Goal: Task Accomplishment & Management: Manage account settings

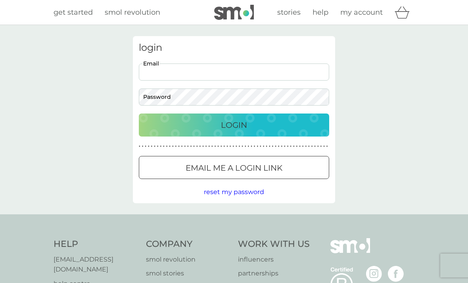
type input "[PERSON_NAME][EMAIL_ADDRESS][PERSON_NAME][DOMAIN_NAME]"
click at [234, 124] on button "Login" at bounding box center [234, 124] width 190 height 23
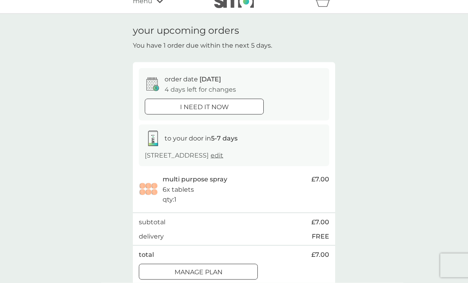
scroll to position [11, 0]
click at [214, 270] on p "Manage plan" at bounding box center [198, 271] width 48 height 10
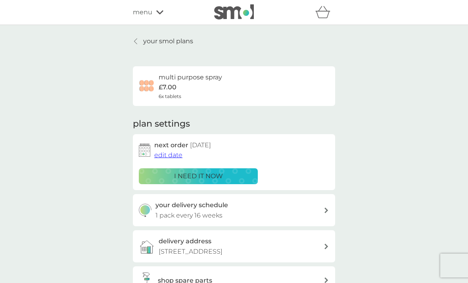
click at [168, 153] on span "edit date" at bounding box center [168, 155] width 28 height 8
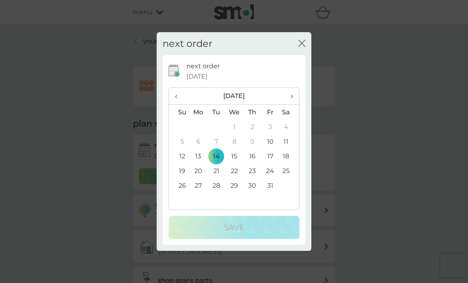
click at [300, 117] on div "next order 14 Oct 2025 ‹ October 2025 › Su Mo Tu We Th Fr Sa 28 29 30 1 2 3 4 5…" at bounding box center [233, 149] width 143 height 189
click at [288, 104] on span "›" at bounding box center [289, 96] width 8 height 17
click at [291, 120] on th "Sa" at bounding box center [289, 112] width 20 height 15
click at [284, 105] on th "›" at bounding box center [289, 96] width 20 height 17
click at [201, 178] on td "22" at bounding box center [198, 170] width 18 height 15
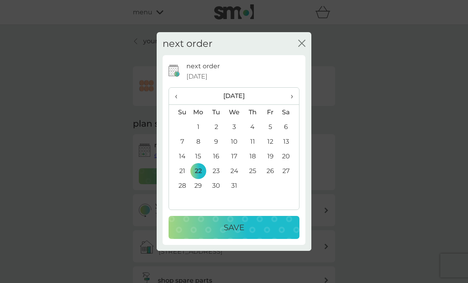
click at [199, 162] on td "15" at bounding box center [198, 156] width 18 height 15
click at [239, 245] on div "next order 14 Oct 2025 ‹ December 2025 › Su Mo Tu We Th Fr Sa 30 1 2 3 4 5 6 7 …" at bounding box center [233, 149] width 143 height 189
click at [237, 239] on button "Save" at bounding box center [233, 227] width 131 height 23
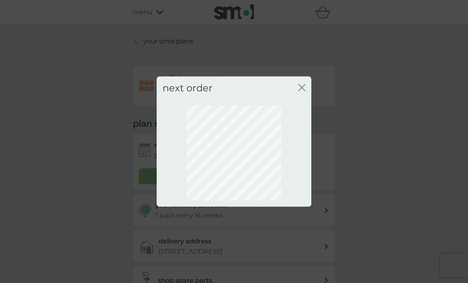
click at [300, 92] on button "close" at bounding box center [301, 88] width 7 height 8
click at [301, 113] on div at bounding box center [233, 152] width 143 height 107
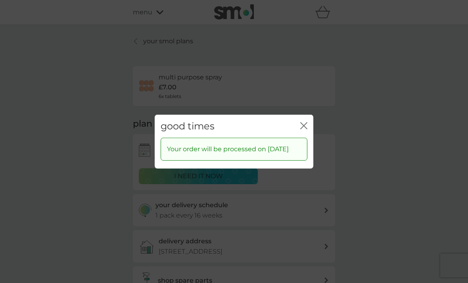
click at [308, 148] on div "Your order will be processed on 15 Dec 2025" at bounding box center [234, 153] width 159 height 31
click at [307, 146] on div "Your order will be processed on 15 Dec 2025" at bounding box center [234, 149] width 147 height 23
click at [303, 138] on div "good times close" at bounding box center [234, 125] width 159 height 23
click at [385, 102] on div "good times close Your order will be processed on 15 Dec 2025" at bounding box center [234, 141] width 468 height 283
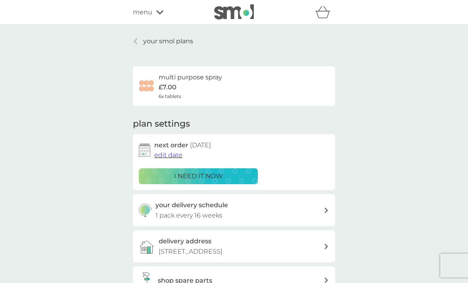
click at [169, 42] on p "your smol plans" at bounding box center [168, 41] width 50 height 10
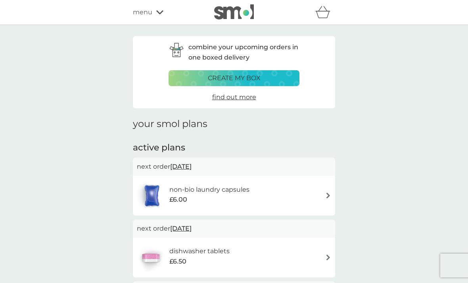
click at [155, 17] on div "menu" at bounding box center [166, 12] width 67 height 10
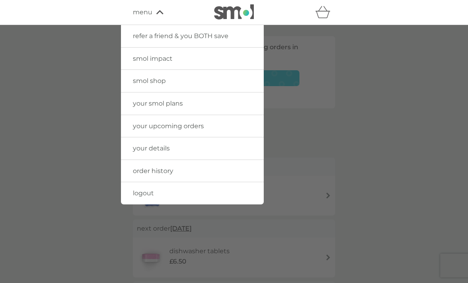
click at [246, 163] on link "order history" at bounding box center [192, 171] width 143 height 22
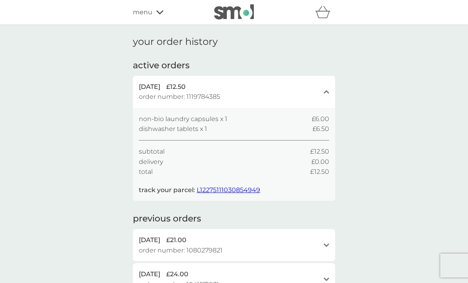
click at [236, 191] on span "L12275111030854949" at bounding box center [228, 190] width 63 height 8
